Goal: Task Accomplishment & Management: Manage account settings

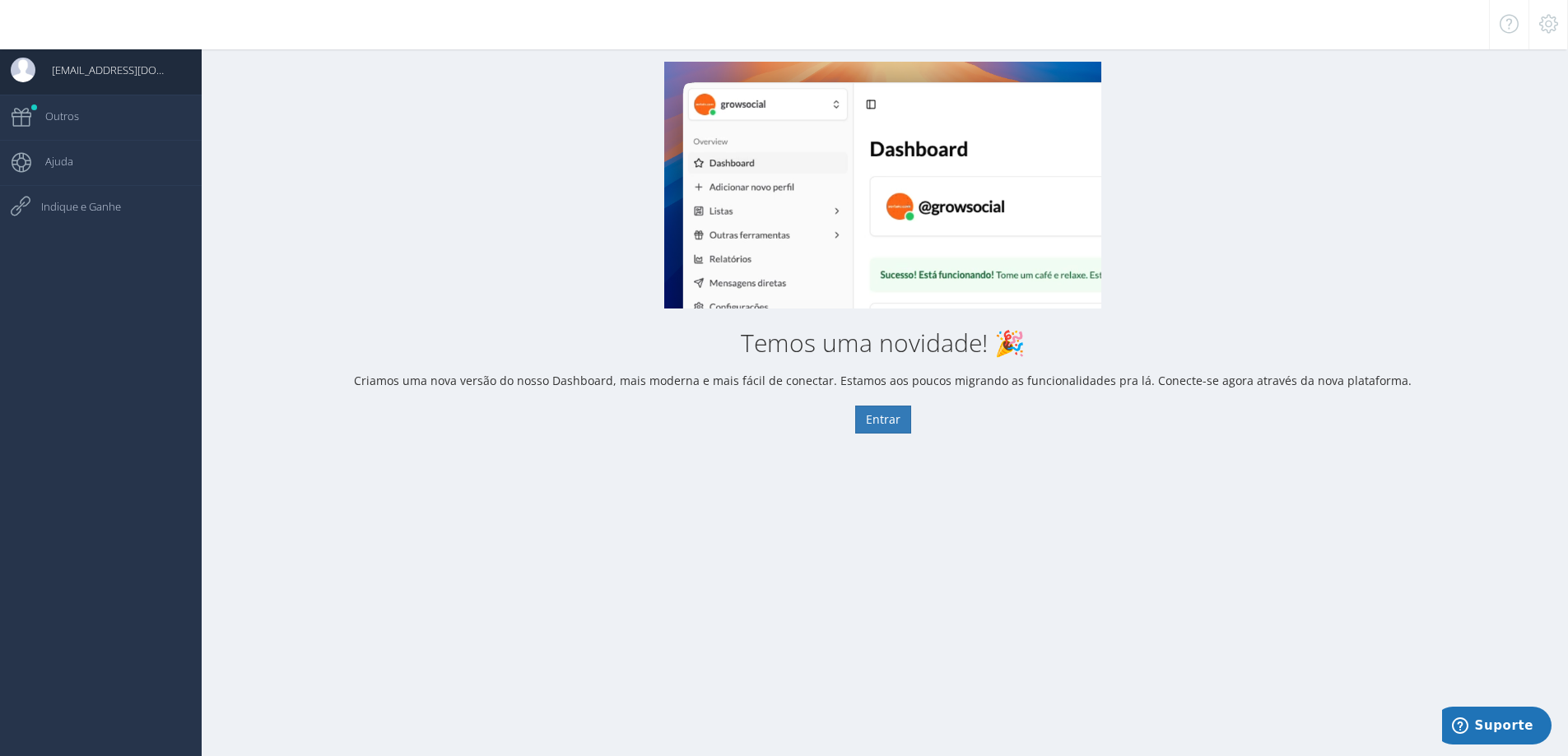
click at [1562, 39] on div at bounding box center [1548, 25] width 40 height 50
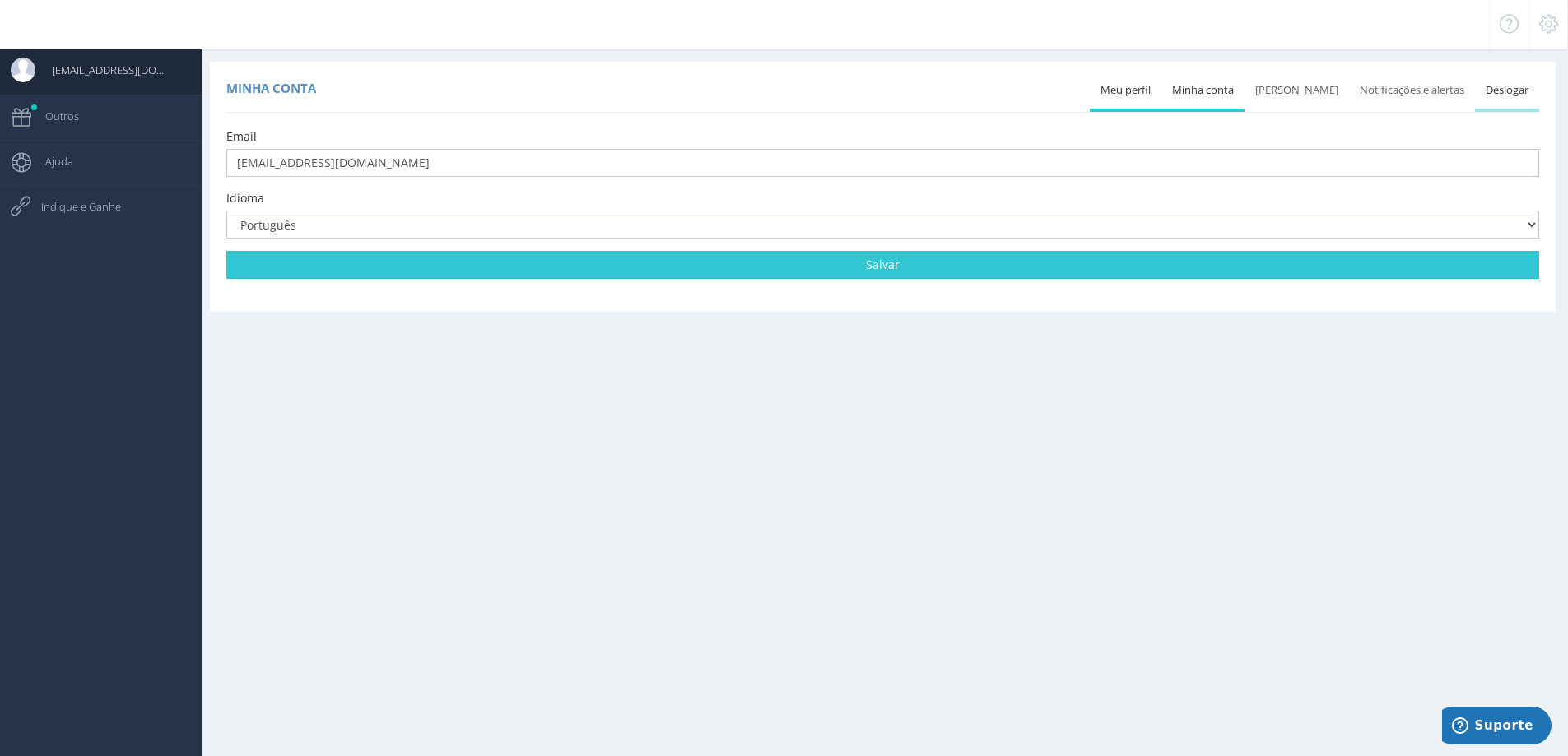
click at [1517, 102] on link "Deslogar" at bounding box center [1507, 90] width 65 height 36
